Goal: Check status: Check status

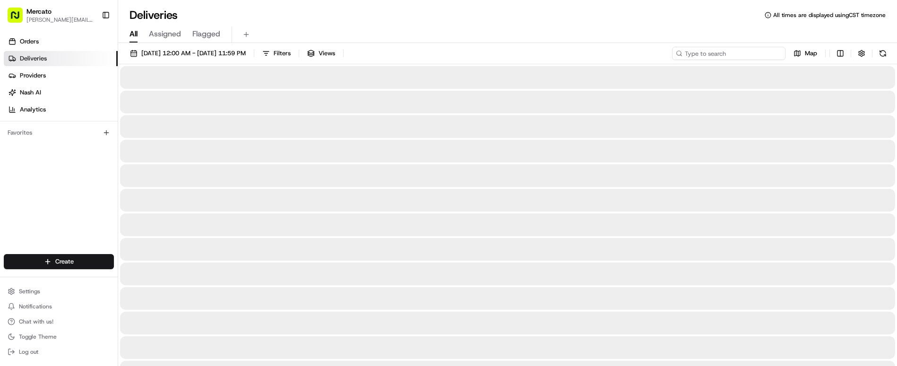
click at [763, 47] on input at bounding box center [728, 53] width 113 height 13
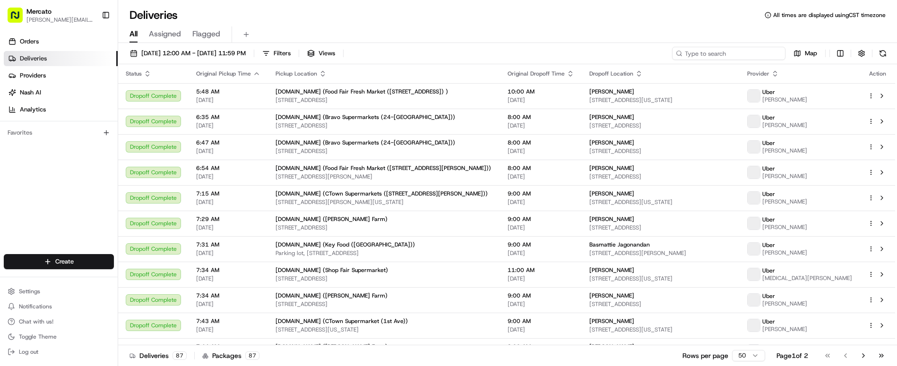
paste input "job_Fpg7iDQ7HSjEVBjXuWy2xN"
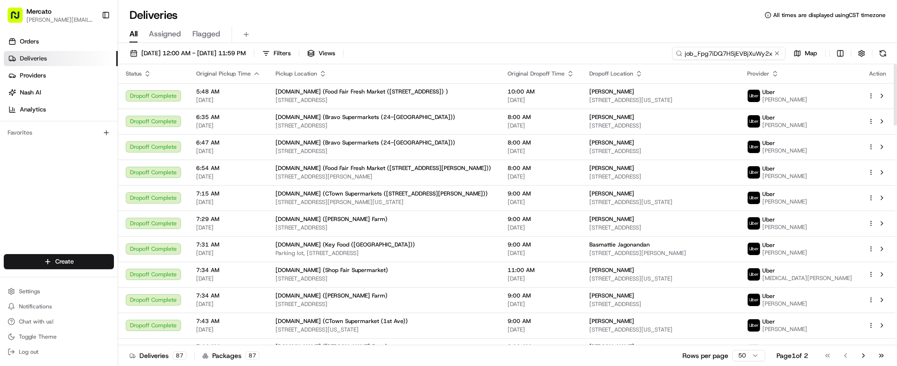
type input "job_Fpg7iDQ7HSjEVBjXuWy2xN"
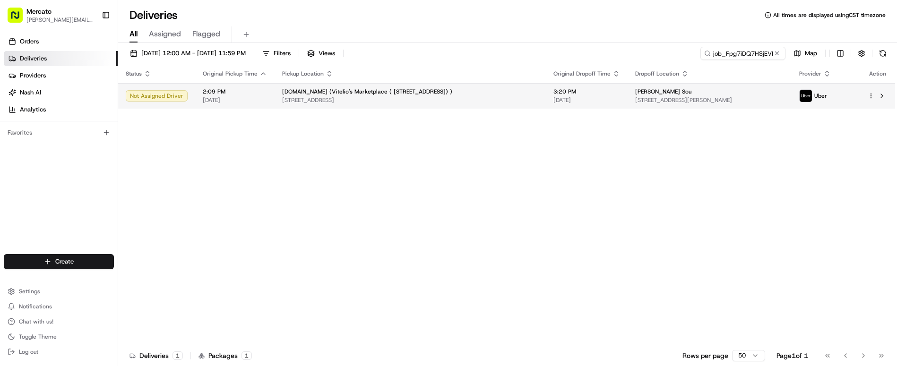
click at [343, 89] on td "Mercato.com (Vitelio's Marketplace ( 7176 Yellowstone Blvd) ) 7176 Yellowstone …" at bounding box center [409, 96] width 271 height 26
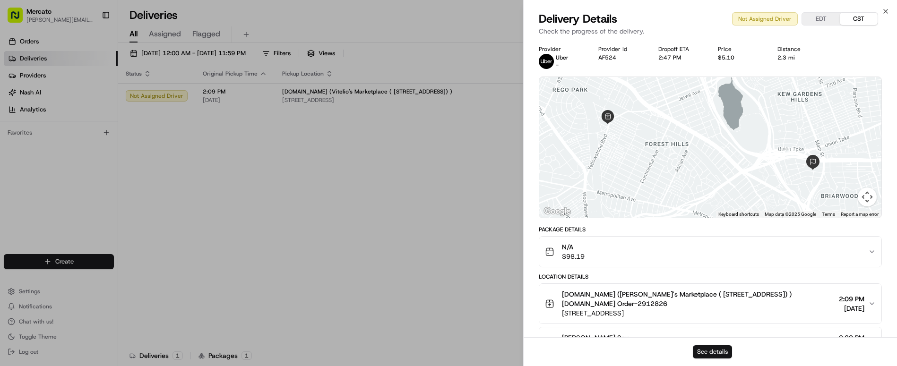
click at [713, 356] on button "See details" at bounding box center [711, 351] width 39 height 13
